Goal: Transaction & Acquisition: Book appointment/travel/reservation

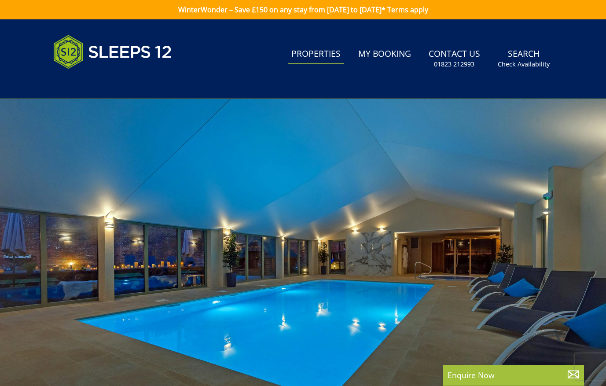
click at [324, 55] on link "Properties" at bounding box center [316, 54] width 56 height 20
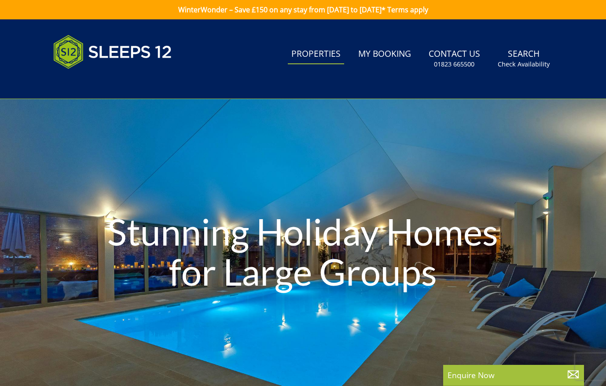
click at [309, 60] on link "Properties" at bounding box center [316, 54] width 56 height 20
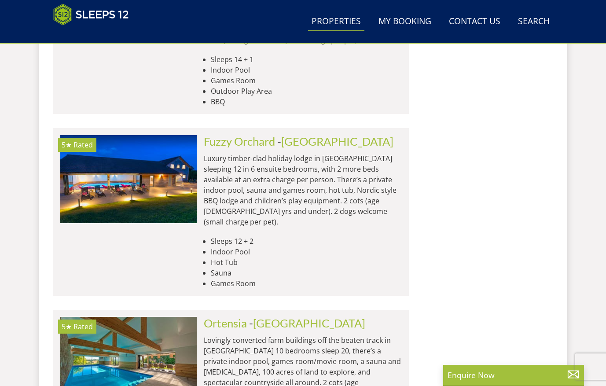
scroll to position [3633, 0]
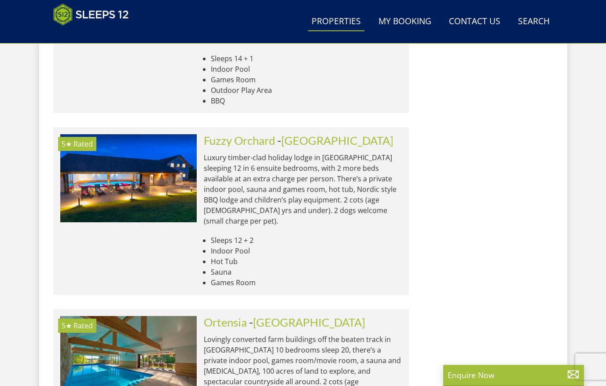
click at [531, 23] on link "Search Check Availability" at bounding box center [534, 22] width 39 height 20
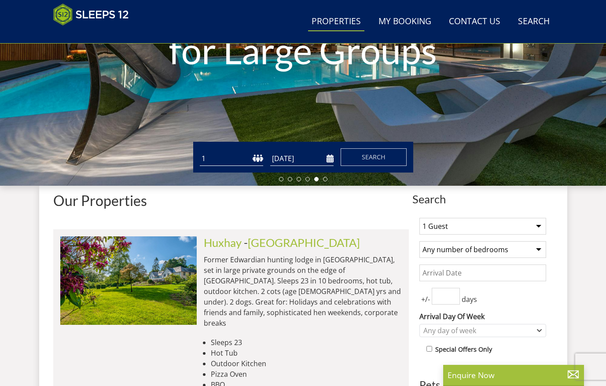
scroll to position [187, 0]
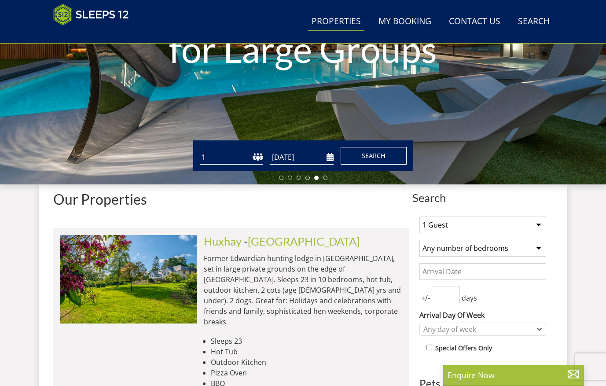
click at [358, 152] on button "Search" at bounding box center [374, 156] width 66 height 18
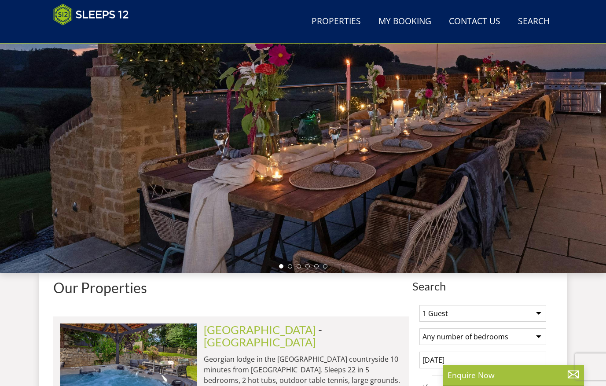
scroll to position [16, 0]
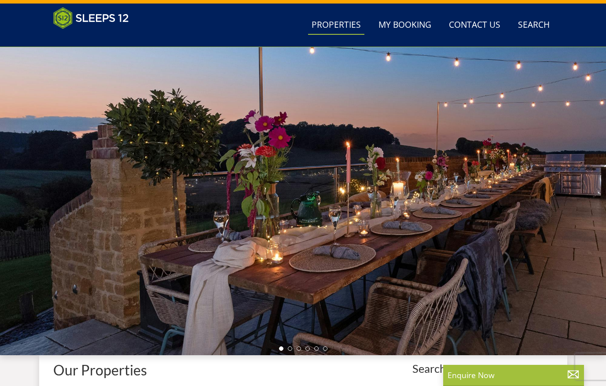
click at [346, 19] on link "Properties" at bounding box center [336, 25] width 56 height 20
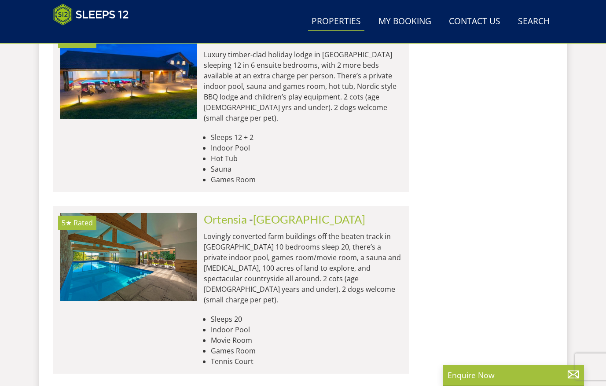
scroll to position [3735, 0]
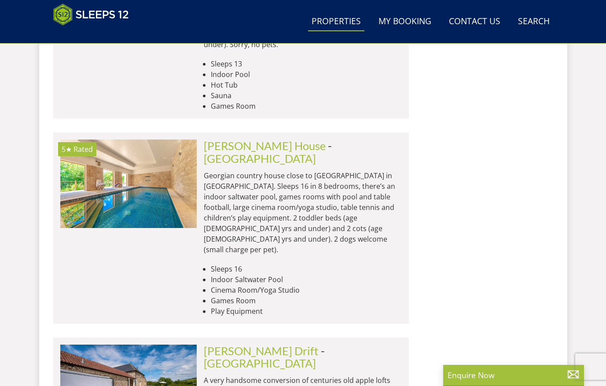
scroll to position [6783, 0]
